Goal: Task Accomplishment & Management: Manage account settings

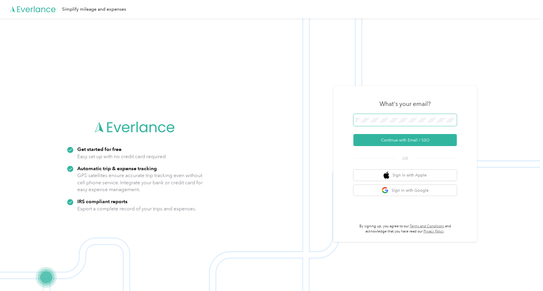
click at [363, 123] on span at bounding box center [404, 120] width 103 height 12
click at [384, 141] on button "Continue with Email / SSO" at bounding box center [404, 140] width 103 height 12
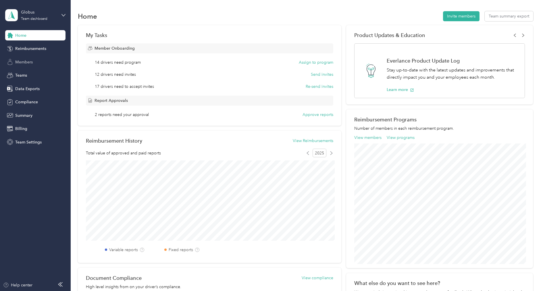
click at [24, 63] on span "Members" at bounding box center [24, 62] width 18 height 6
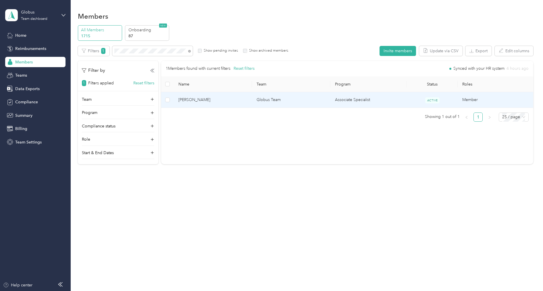
click at [207, 102] on span "[PERSON_NAME]" at bounding box center [212, 100] width 69 height 6
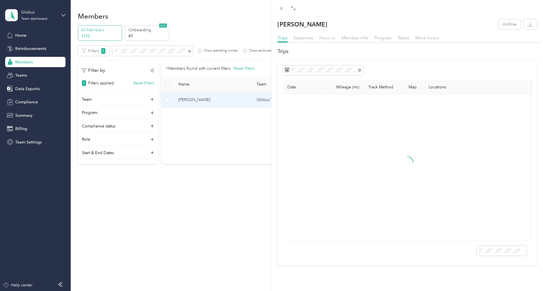
click at [328, 38] on span "Reports" at bounding box center [327, 37] width 16 height 5
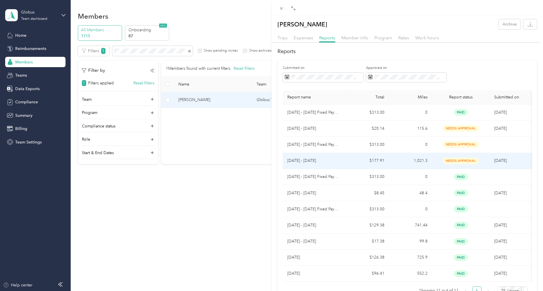
scroll to position [33, 0]
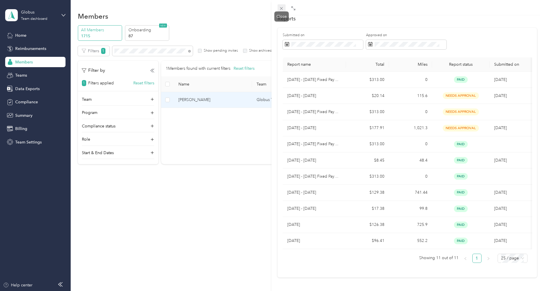
click at [282, 10] on icon at bounding box center [281, 8] width 5 height 5
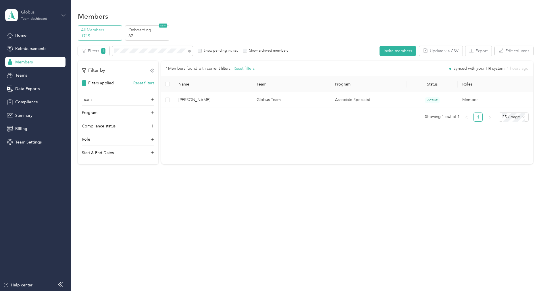
click at [31, 14] on div "Globus" at bounding box center [39, 12] width 36 height 6
click at [31, 70] on div "Log out" at bounding box center [65, 72] width 113 height 10
